Goal: Information Seeking & Learning: Learn about a topic

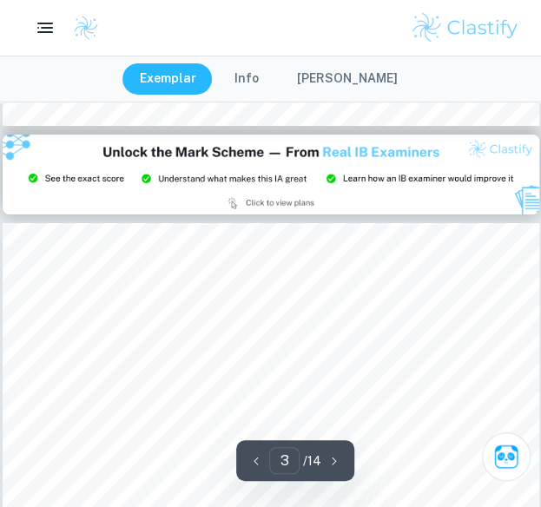
scroll to position [1732, 0]
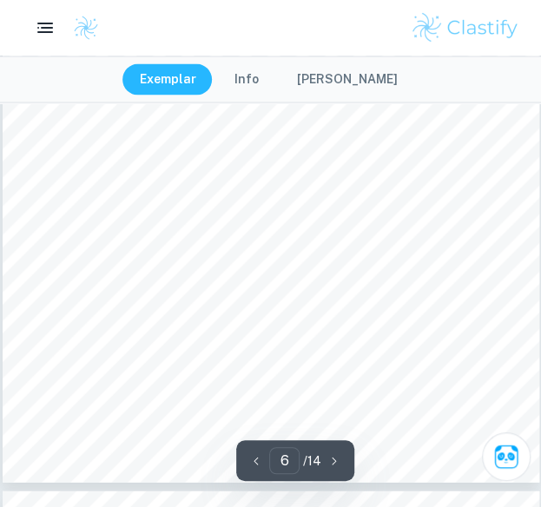
type input "7"
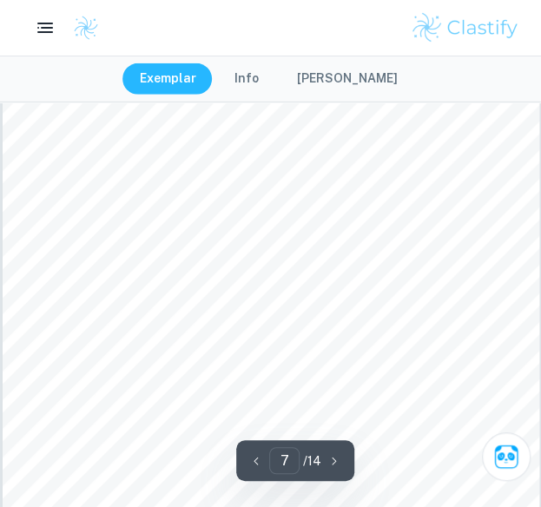
scroll to position [4623, 0]
